Goal: Check status: Check status

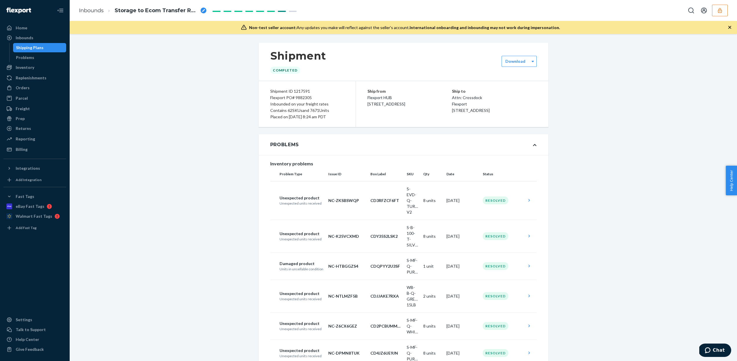
scroll to position [393, 0]
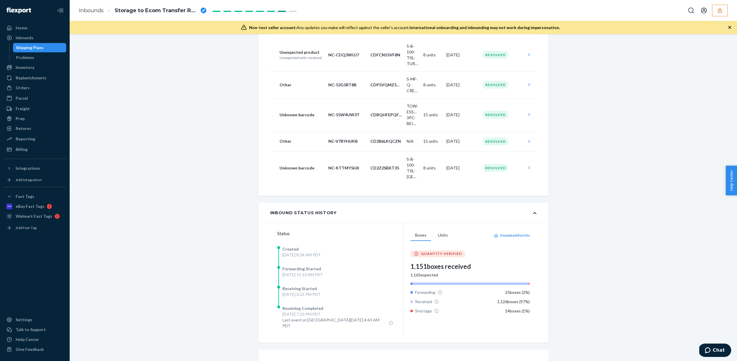
click at [718, 12] on icon "button" at bounding box center [720, 10] width 4 height 5
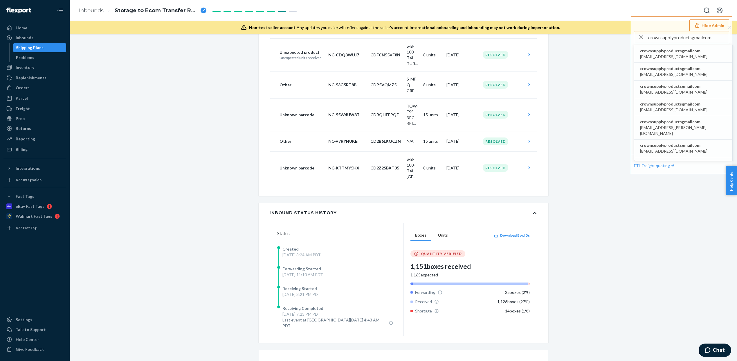
type input "crownsupplyproductsgmailcom"
click at [667, 53] on span "crownsupplyproductsgmailcom" at bounding box center [673, 51] width 67 height 6
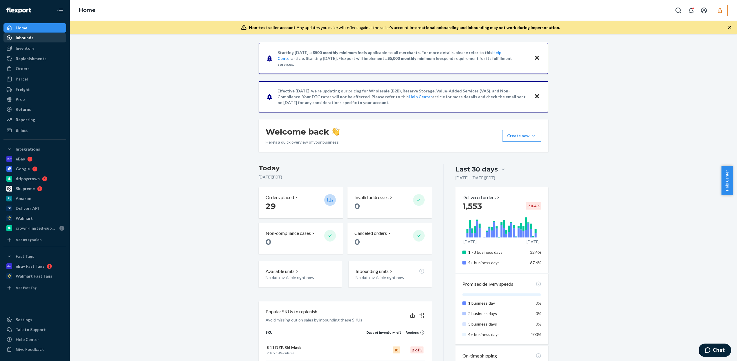
click at [40, 40] on div "Inbounds" at bounding box center [35, 38] width 62 height 8
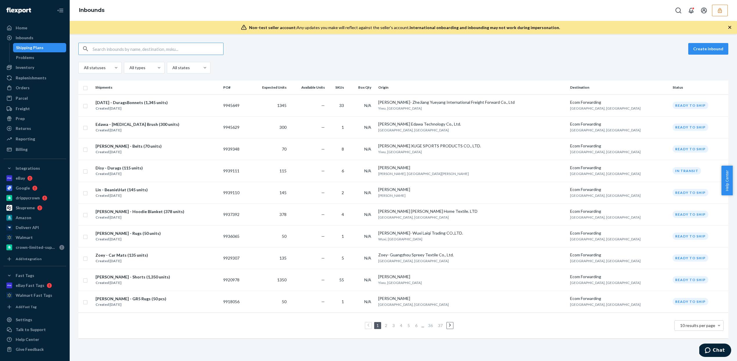
paste input "9939111"
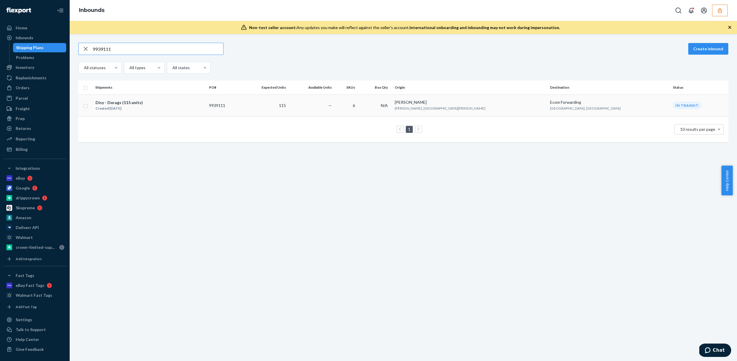
type input "9939111"
click at [334, 102] on td "—" at bounding box center [311, 105] width 46 height 22
